Goal: Transaction & Acquisition: Purchase product/service

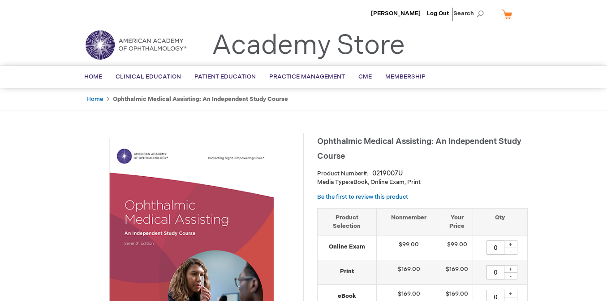
scroll to position [90, 0]
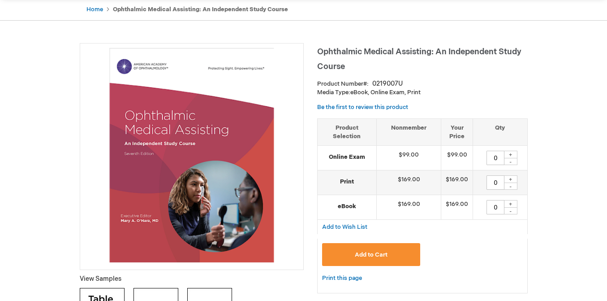
click at [513, 154] on div "+" at bounding box center [510, 155] width 13 height 8
type input "1"
click at [398, 258] on button "Add to Cart" at bounding box center [371, 254] width 99 height 23
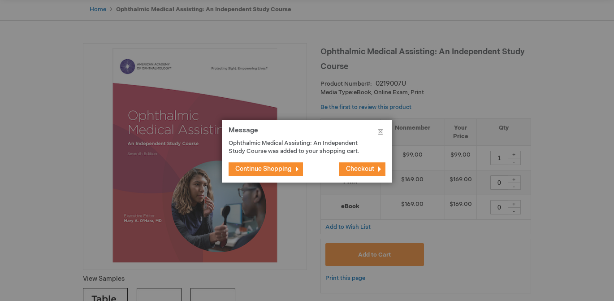
click at [354, 168] on span "Checkout" at bounding box center [360, 169] width 28 height 8
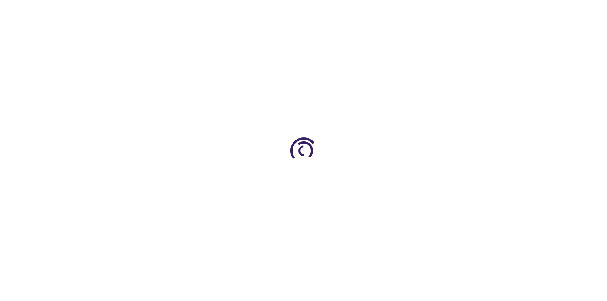
select select "US"
select select "12"
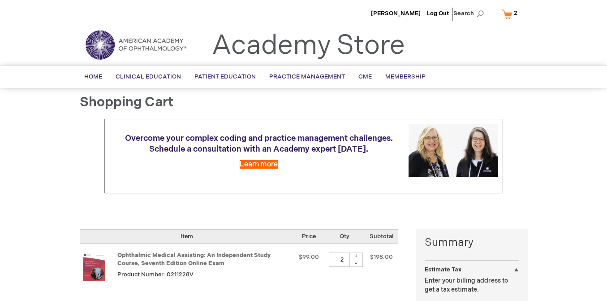
click at [357, 263] on div "-" at bounding box center [356, 263] width 13 height 7
type input "1"
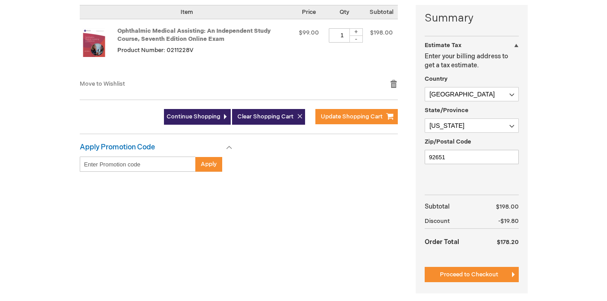
scroll to position [179, 0]
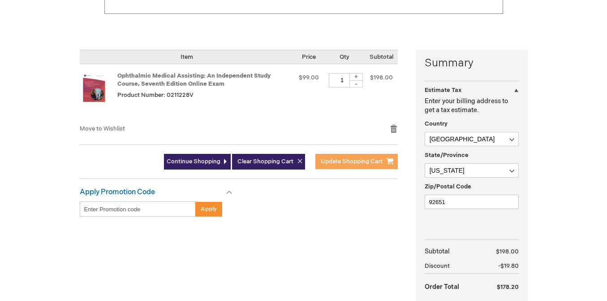
click at [344, 160] on span "Update Shopping Cart" at bounding box center [352, 161] width 62 height 7
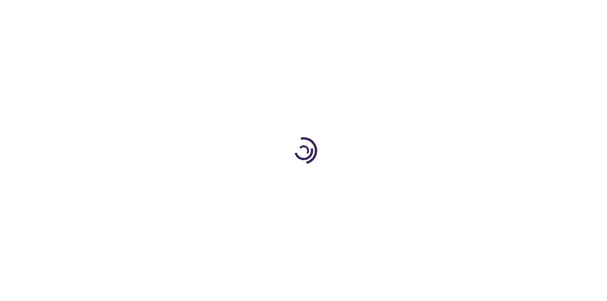
select select "US"
select select "12"
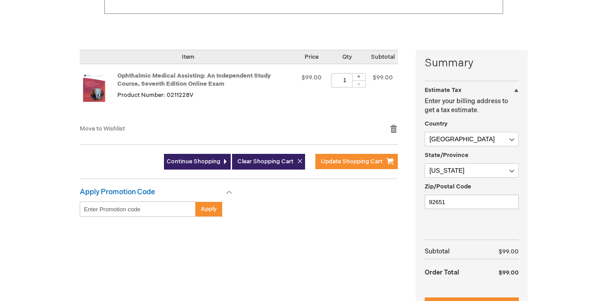
scroll to position [224, 0]
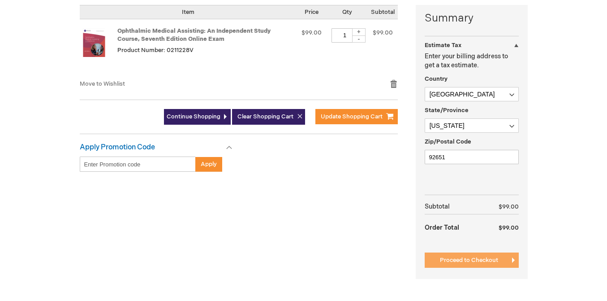
click at [473, 257] on span "Proceed to Checkout" at bounding box center [469, 259] width 58 height 7
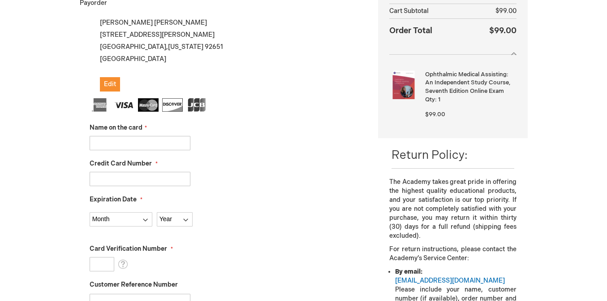
scroll to position [213, 0]
